Goal: Transaction & Acquisition: Download file/media

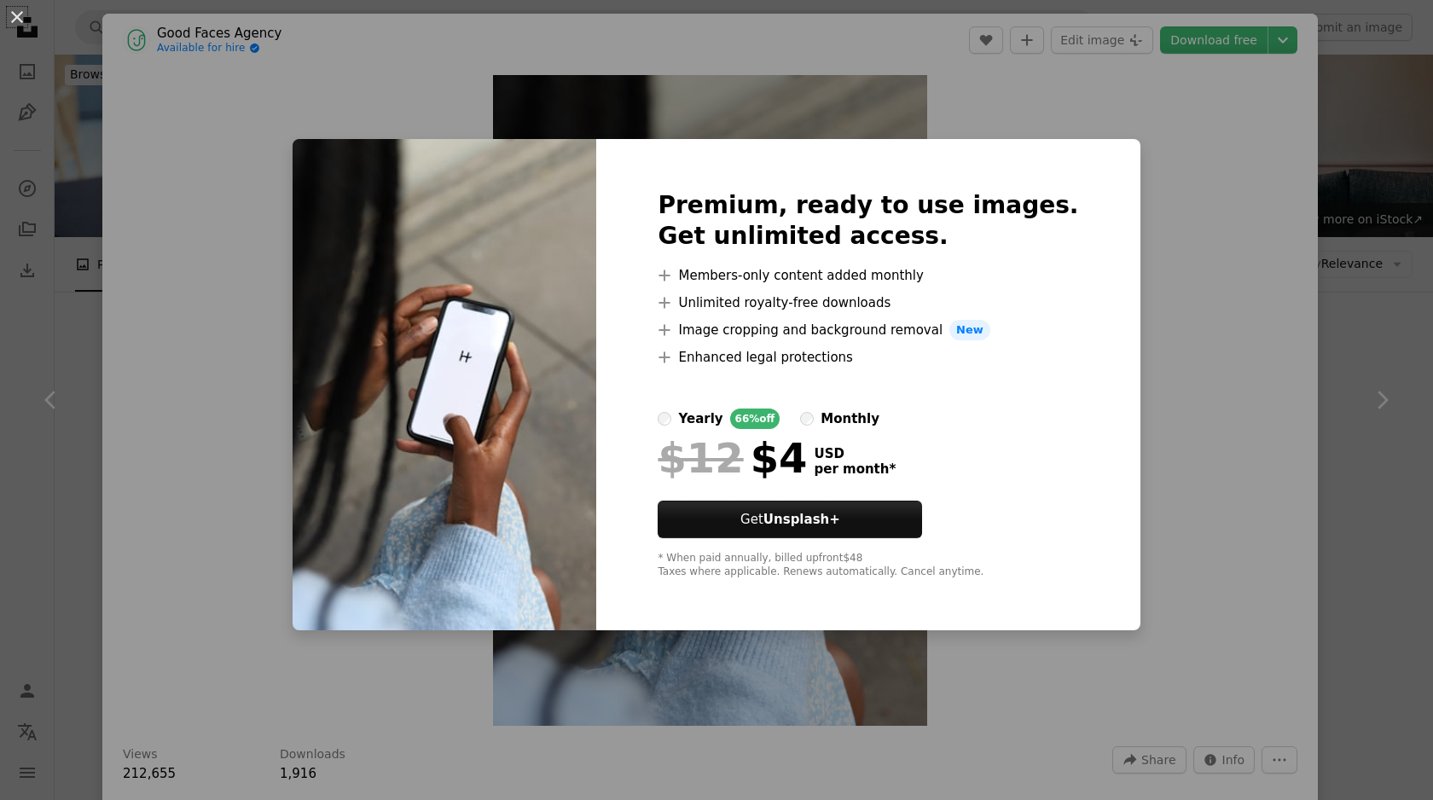
scroll to position [612, 0]
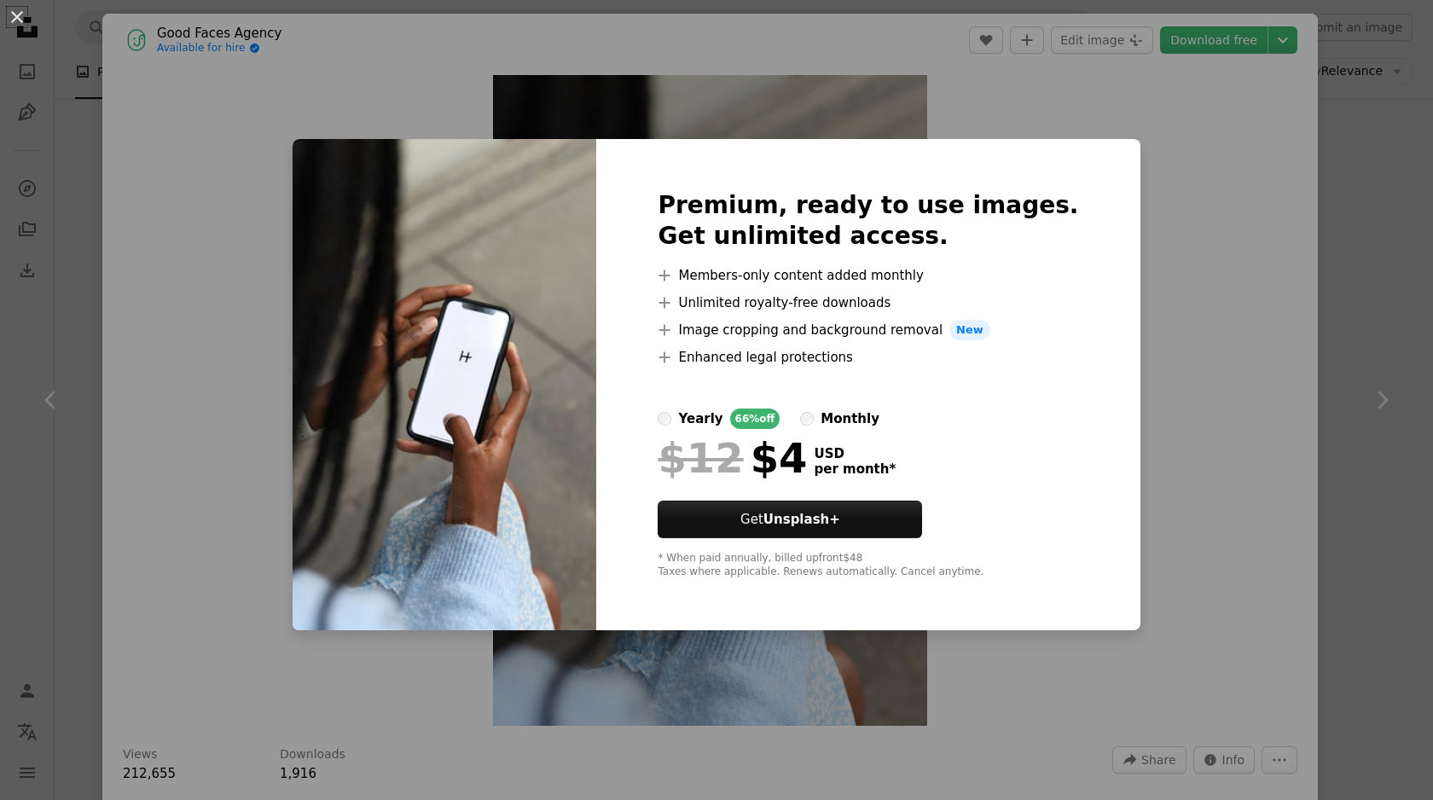
click at [1269, 160] on div "An X shape Premium, ready to use images. Get unlimited access. A plus sign Memb…" at bounding box center [716, 400] width 1433 height 800
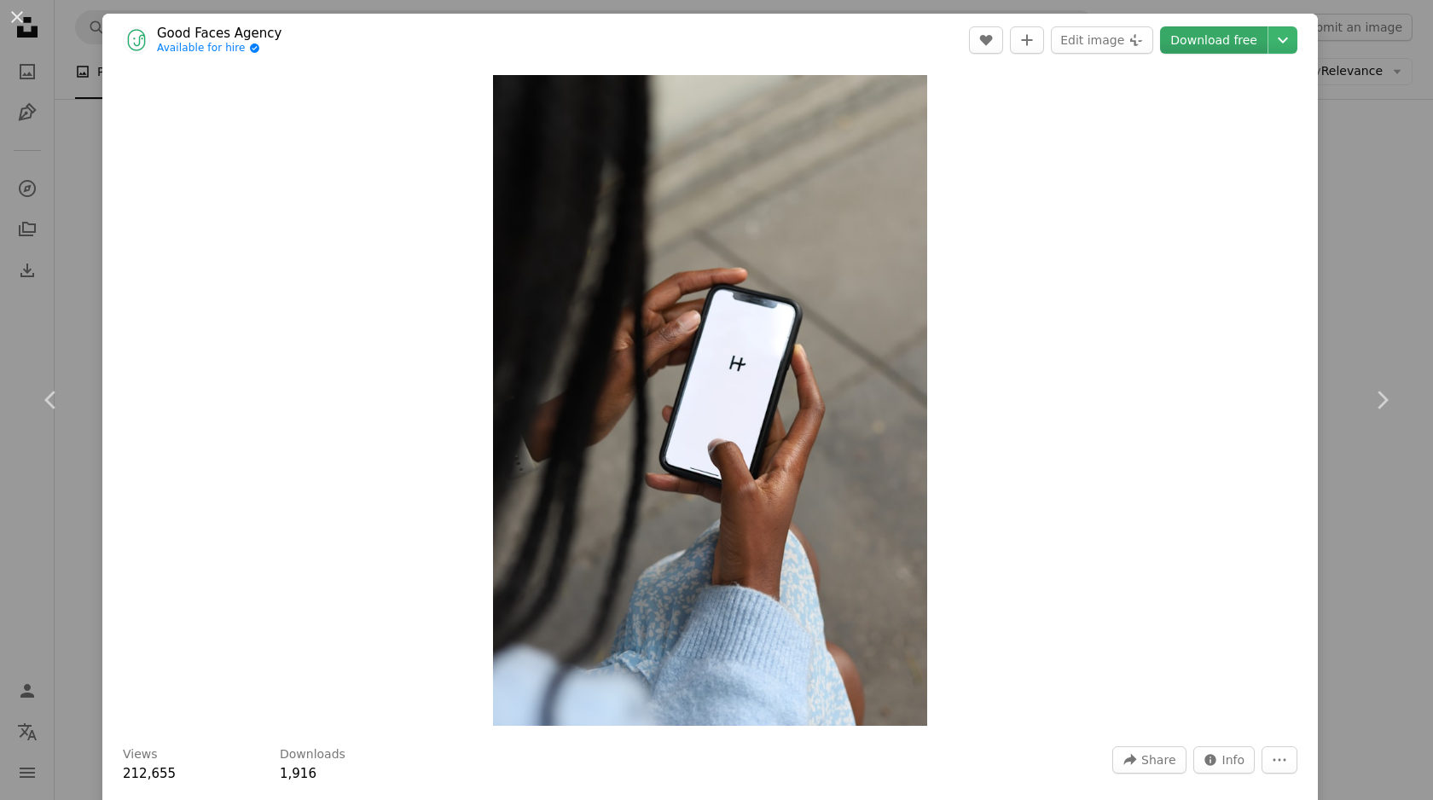
click at [1249, 46] on link "Download free" at bounding box center [1213, 39] width 107 height 27
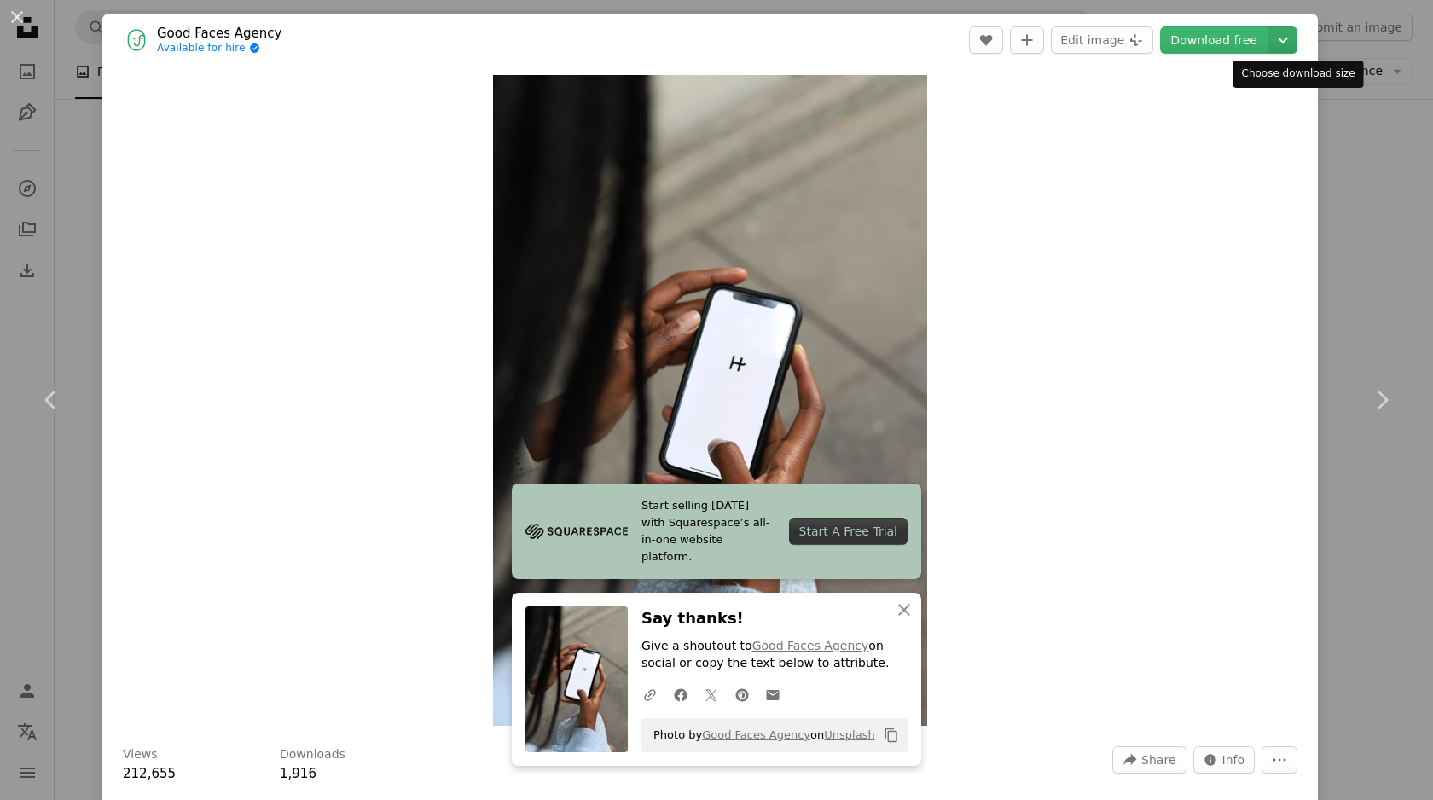
click at [1287, 44] on icon "Chevron down" at bounding box center [1282, 40] width 27 height 20
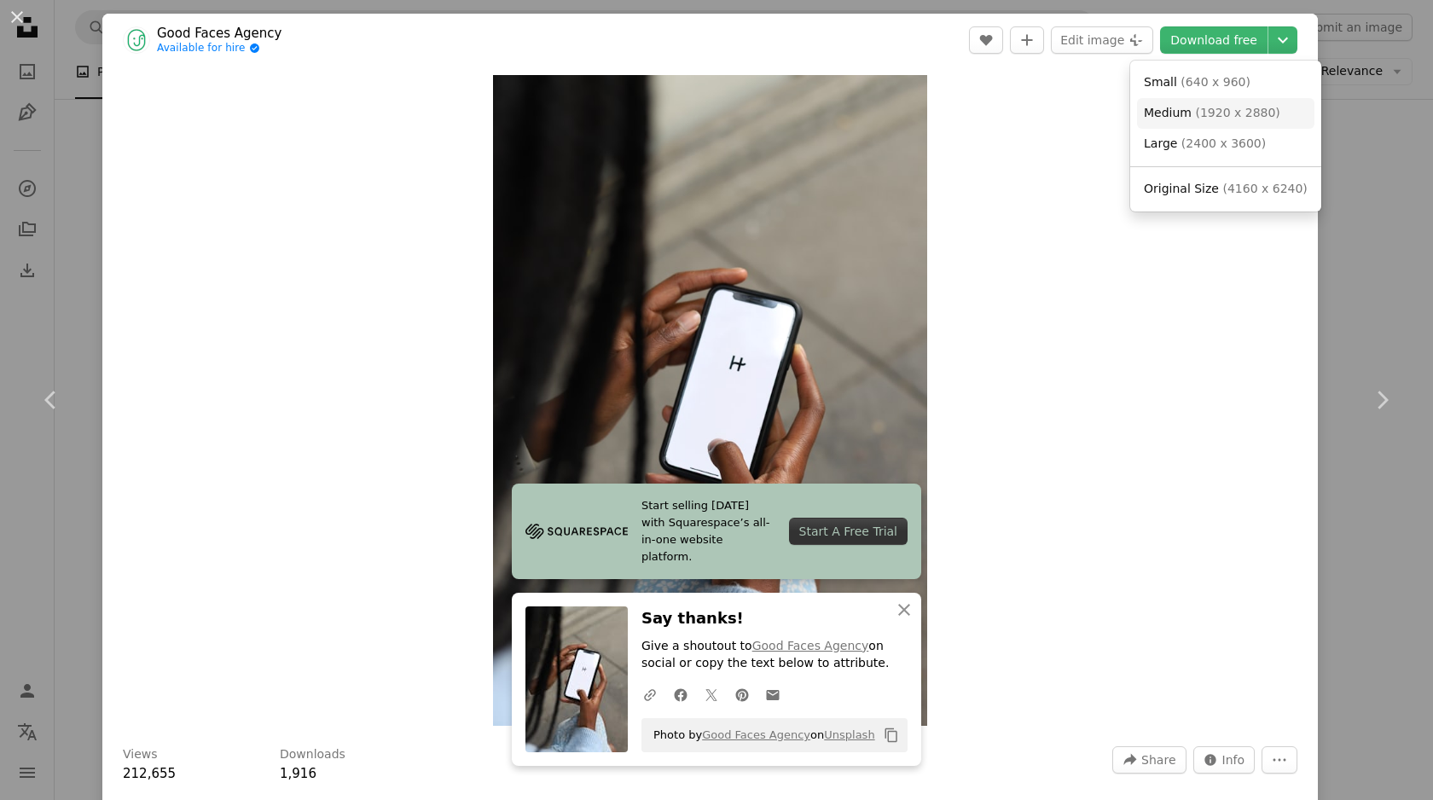
click at [1208, 123] on link "Medium ( 1920 x 2880 )" at bounding box center [1225, 113] width 177 height 31
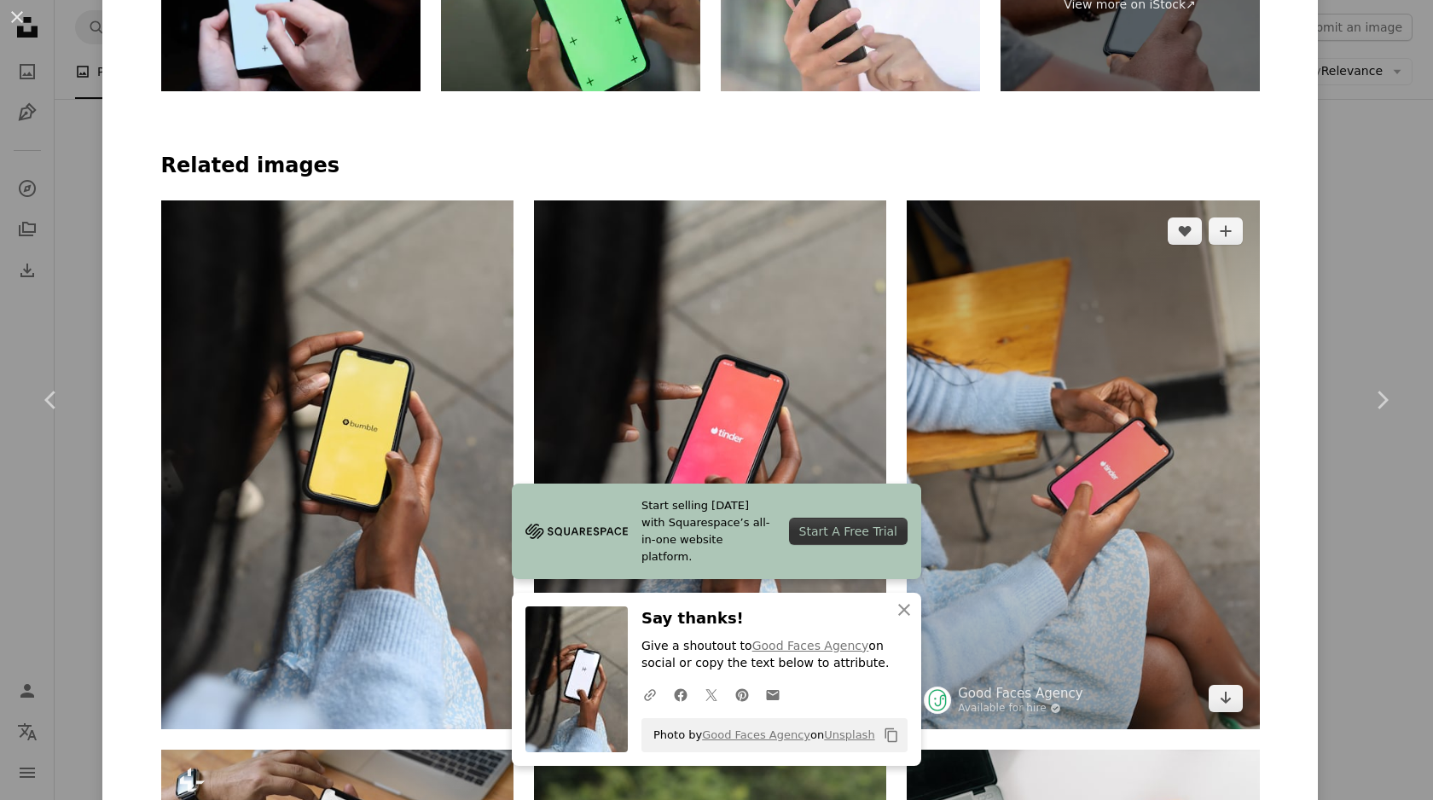
scroll to position [956, 0]
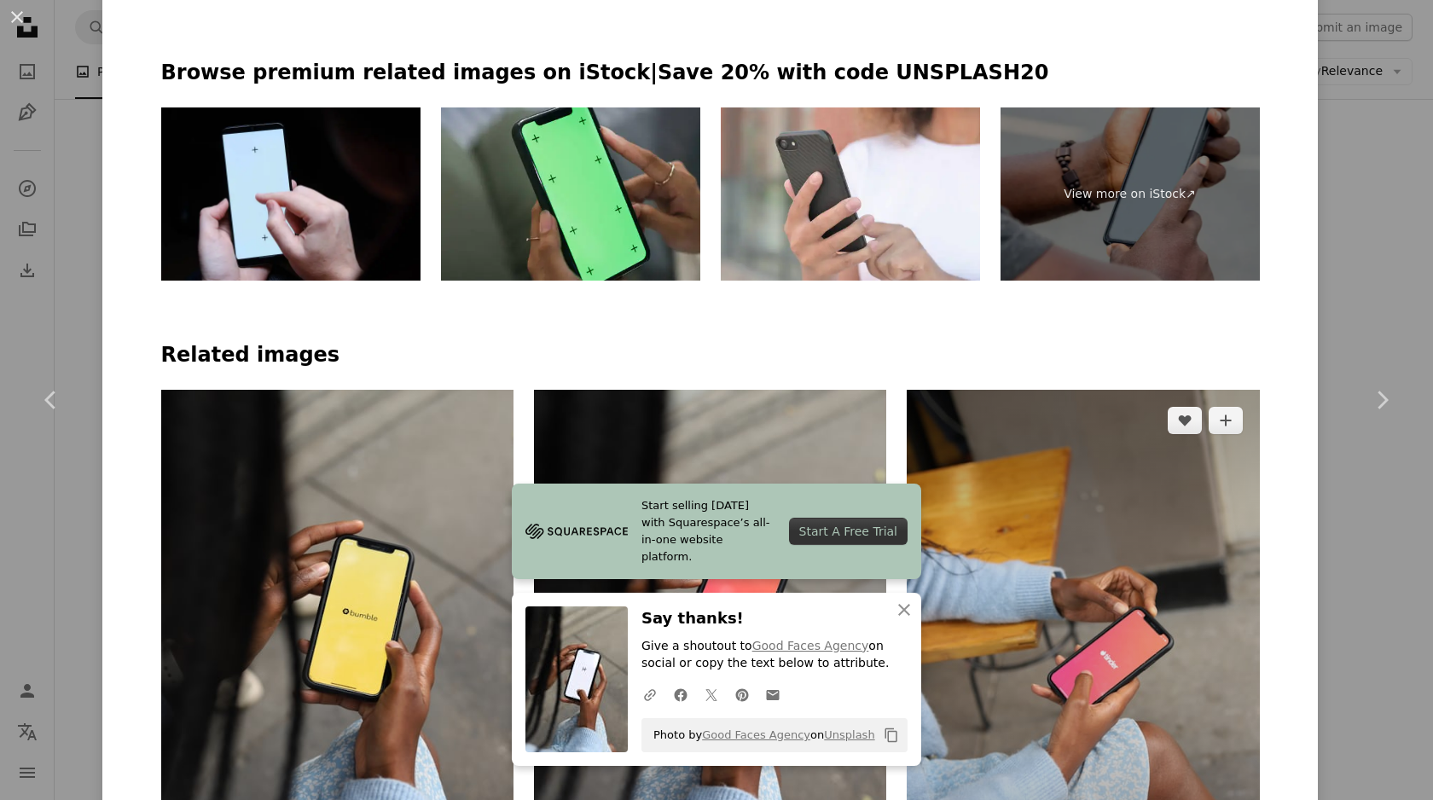
click at [1087, 390] on img at bounding box center [1083, 654] width 352 height 529
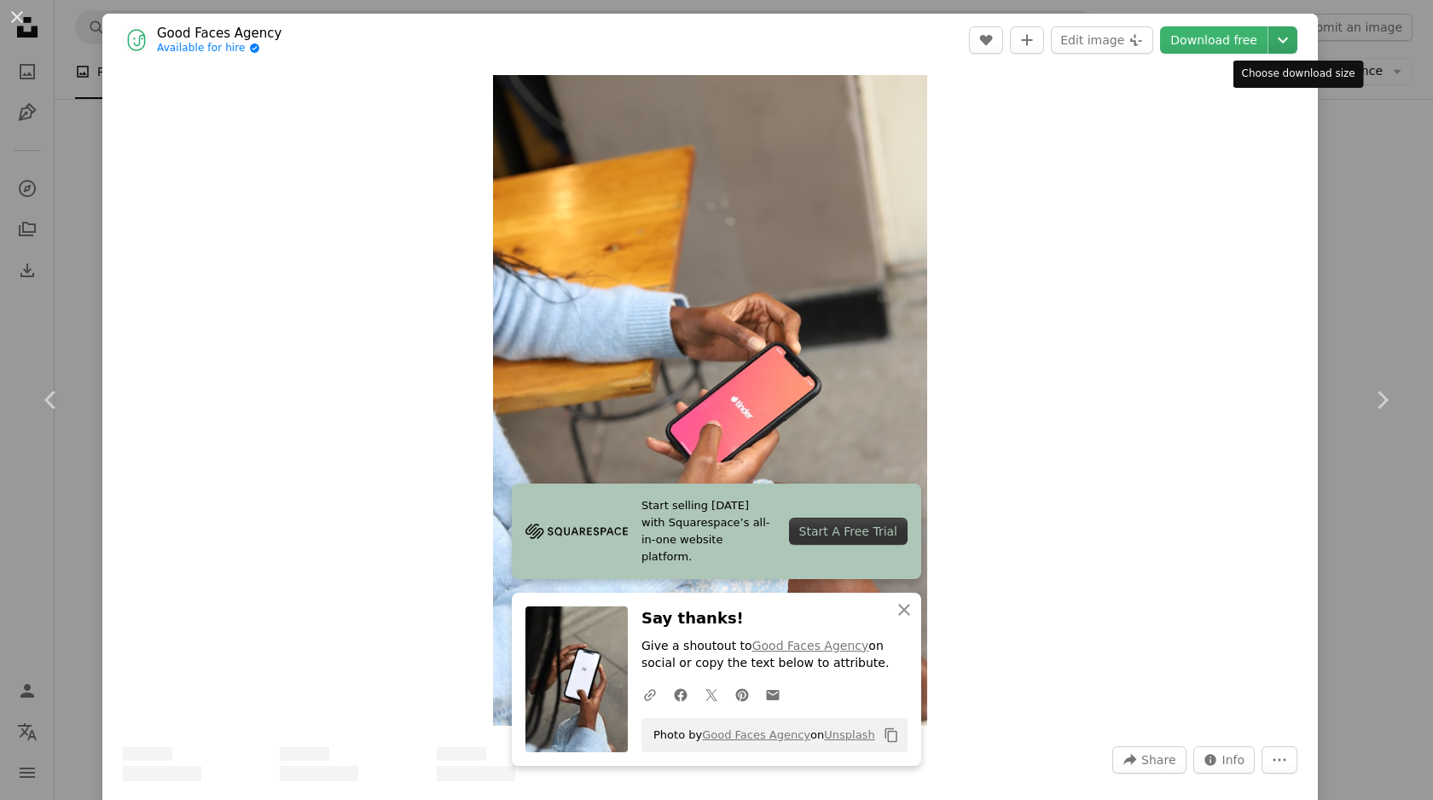
click at [1297, 31] on icon "Chevron down" at bounding box center [1282, 40] width 27 height 20
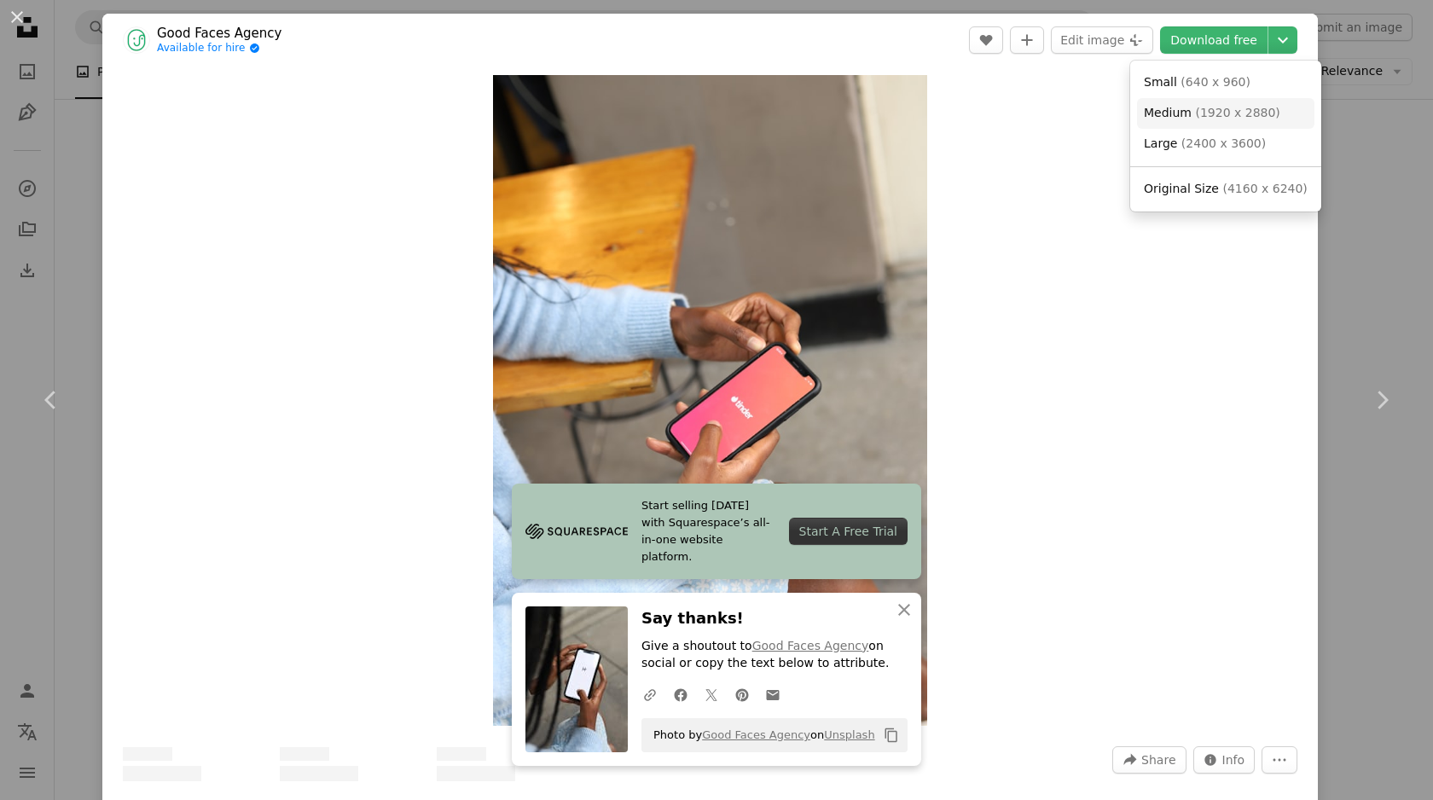
click at [1226, 119] on span "( 1920 x 2880 )" at bounding box center [1237, 113] width 84 height 14
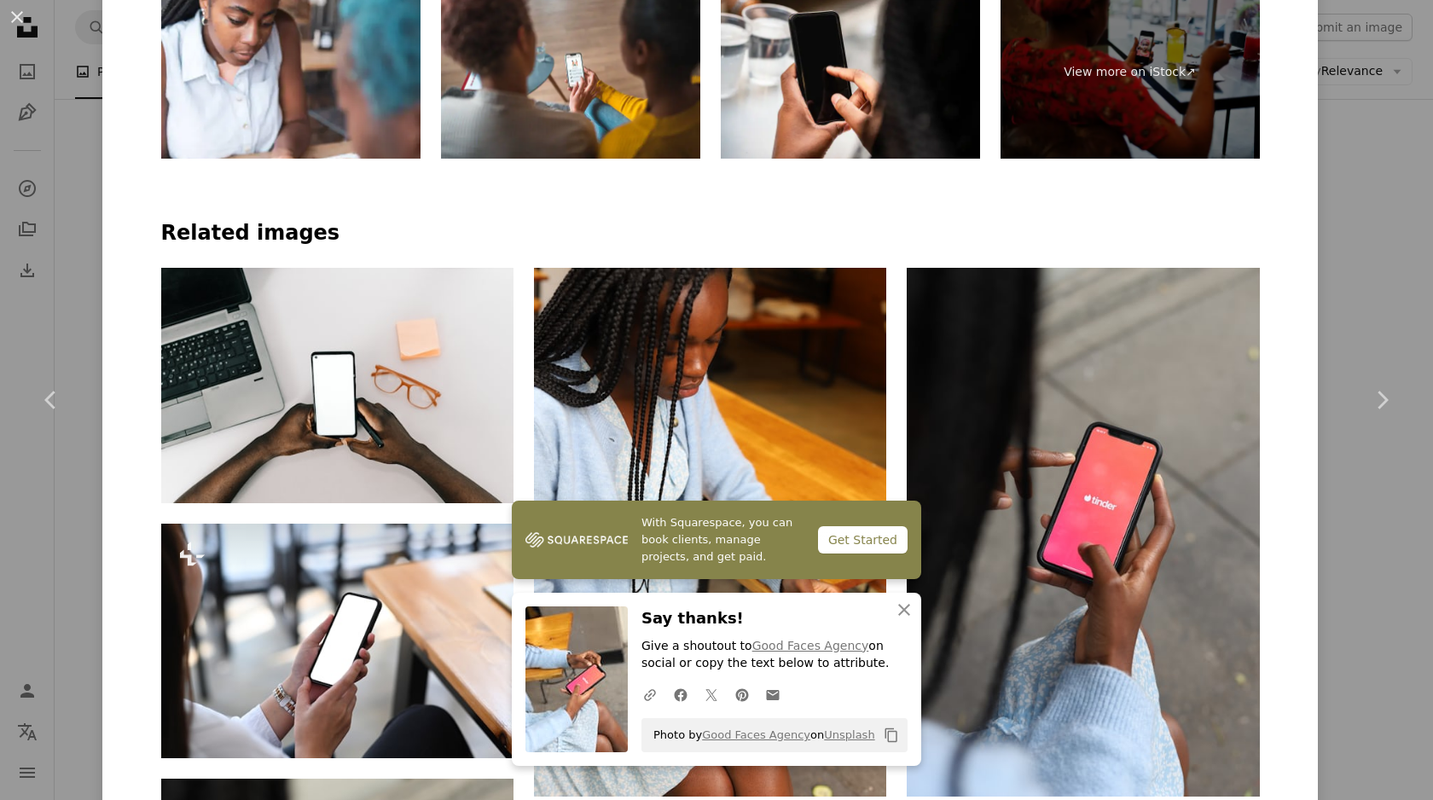
scroll to position [1085, 0]
